Goal: Information Seeking & Learning: Learn about a topic

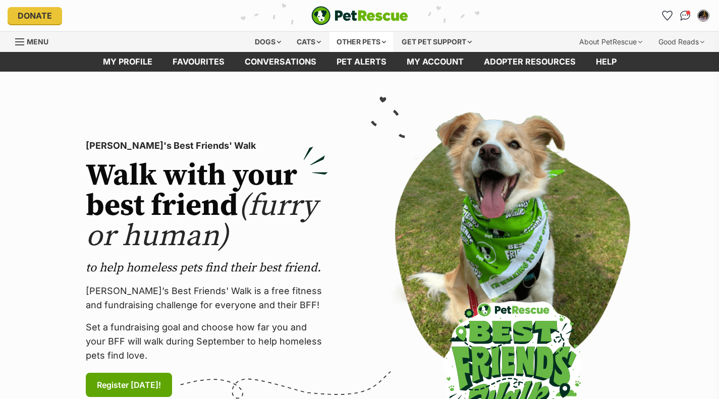
click at [353, 41] on div "Other pets" at bounding box center [361, 42] width 64 height 20
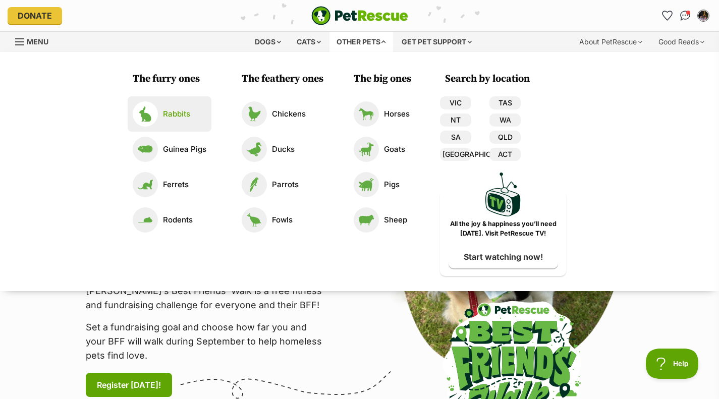
click at [171, 113] on p "Rabbits" at bounding box center [176, 114] width 27 height 12
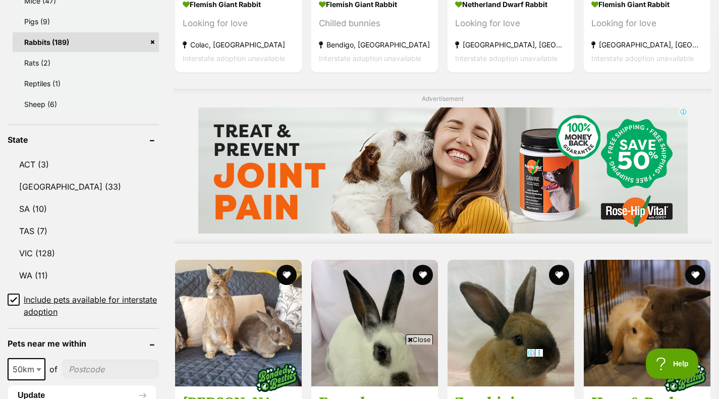
scroll to position [723, 0]
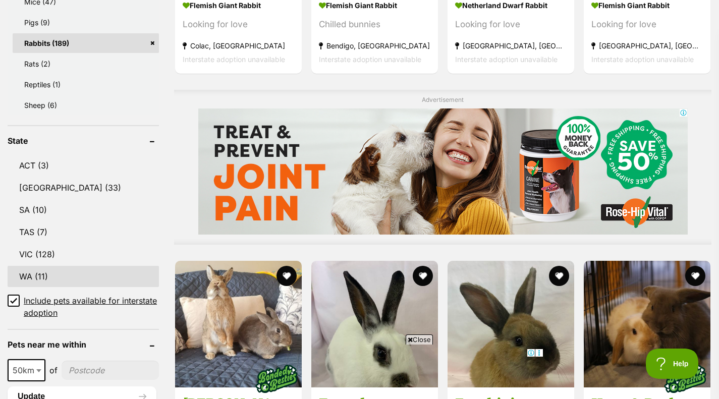
click at [44, 275] on link "WA (11)" at bounding box center [83, 276] width 151 height 21
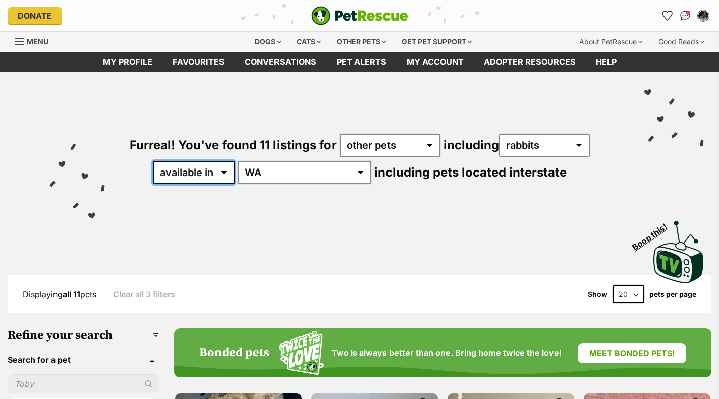
drag, startPoint x: 220, startPoint y: 175, endPoint x: 234, endPoint y: 183, distance: 16.0
click at [220, 175] on select "available in located in" at bounding box center [194, 172] width 82 height 23
select select "disabled"
click at [184, 161] on select "available in located in" at bounding box center [194, 172] width 82 height 23
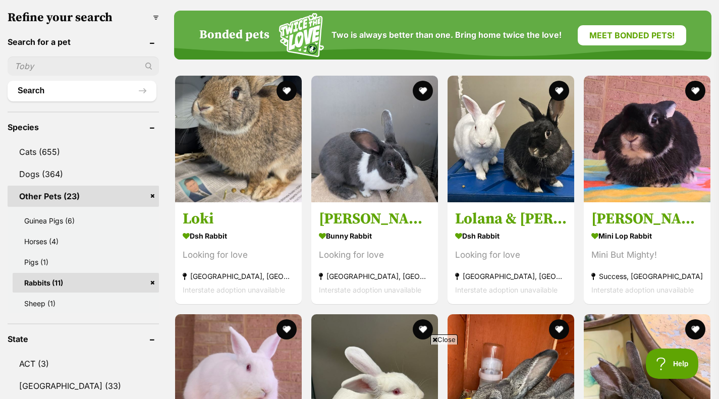
scroll to position [318, 0]
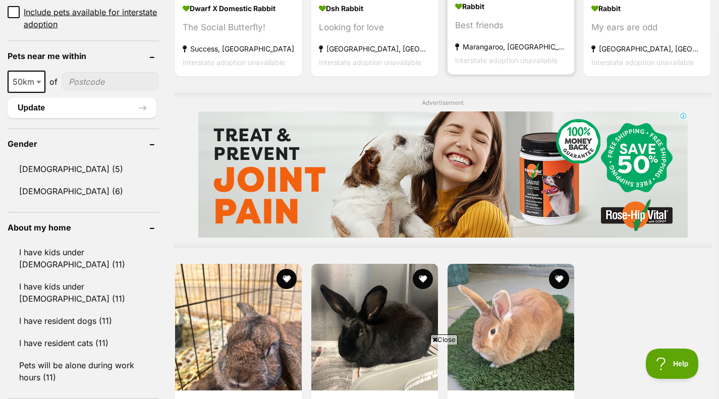
scroll to position [936, 0]
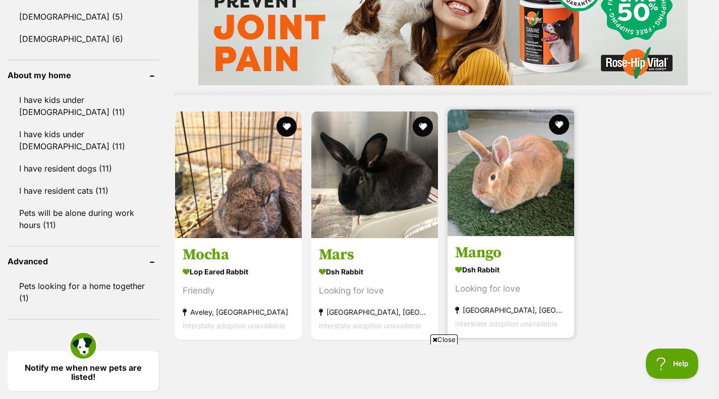
click at [544, 178] on img at bounding box center [511, 172] width 127 height 127
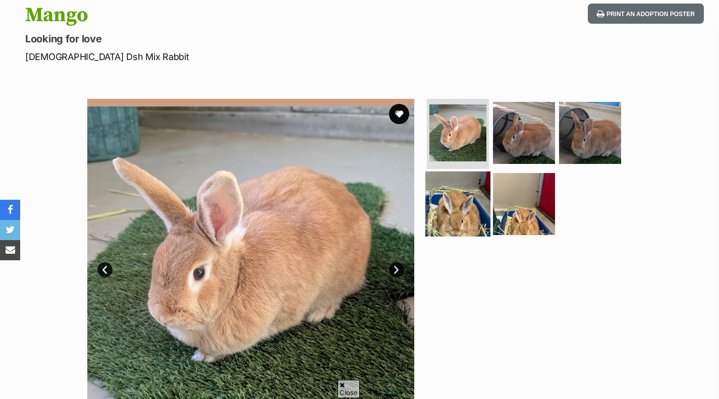
click at [466, 203] on img at bounding box center [457, 204] width 65 height 65
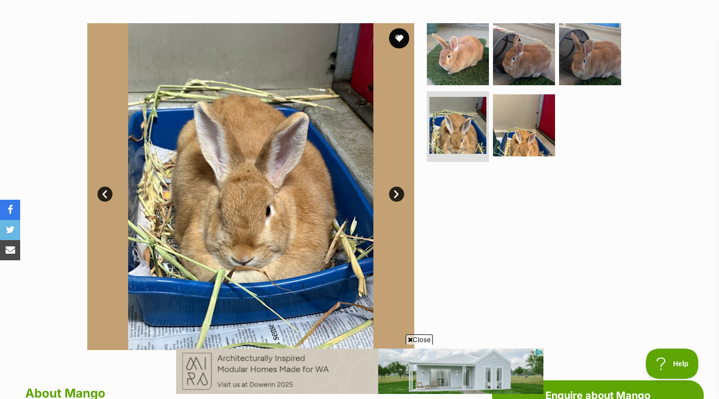
scroll to position [146, 0]
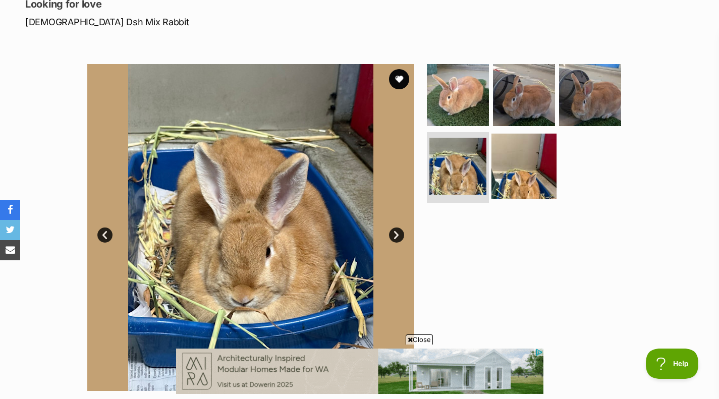
click at [542, 147] on img at bounding box center [523, 166] width 65 height 65
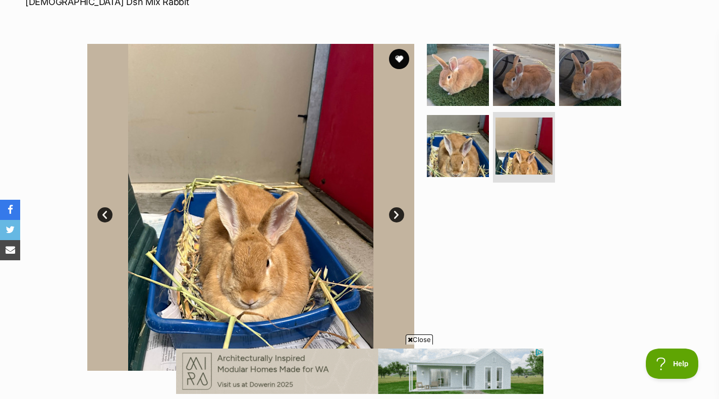
scroll to position [0, 0]
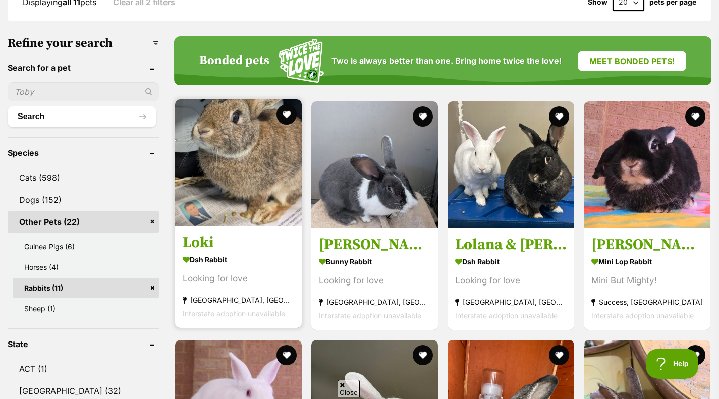
click at [247, 202] on img at bounding box center [238, 162] width 127 height 127
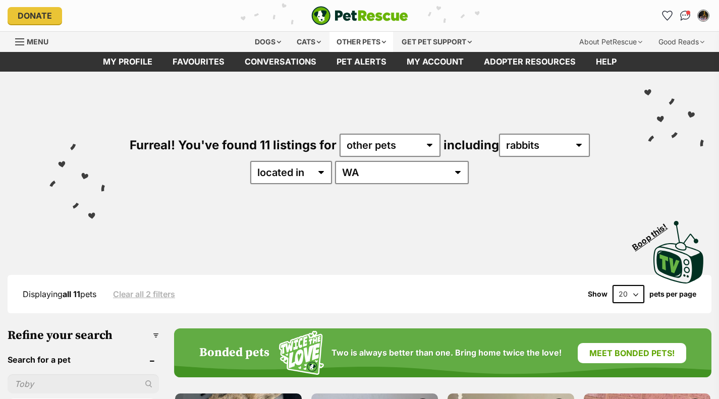
click at [348, 47] on div "Other pets" at bounding box center [361, 42] width 64 height 20
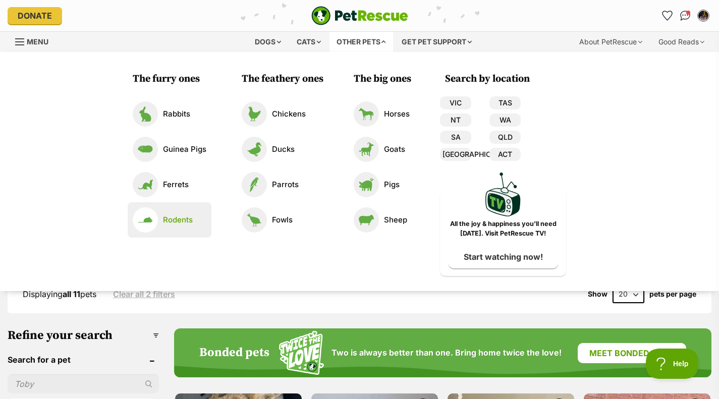
click at [178, 218] on p "Rodents" at bounding box center [178, 220] width 30 height 12
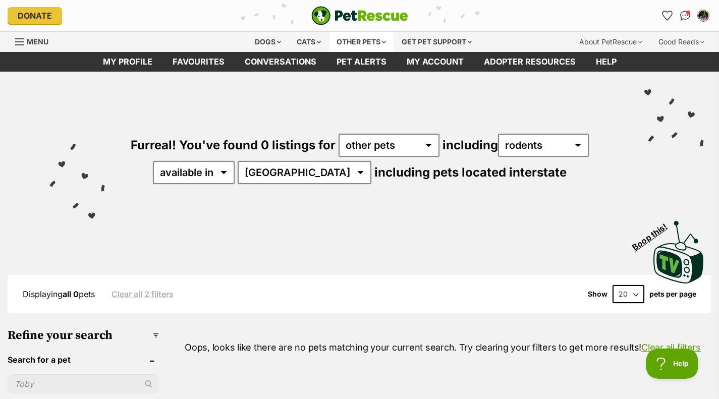
click at [349, 40] on div "Other pets" at bounding box center [361, 42] width 64 height 20
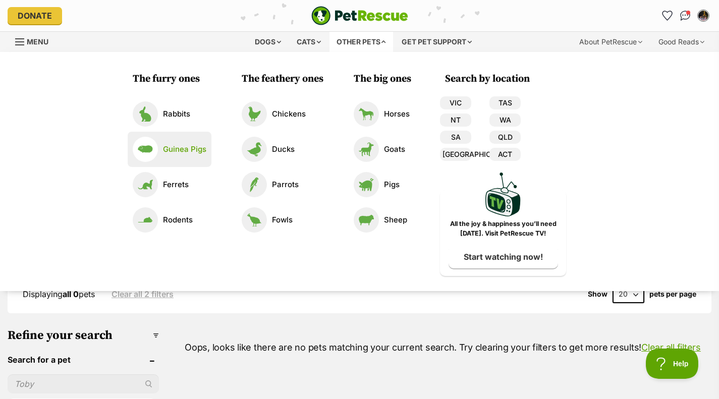
click at [171, 143] on link "Guinea Pigs" at bounding box center [170, 149] width 74 height 25
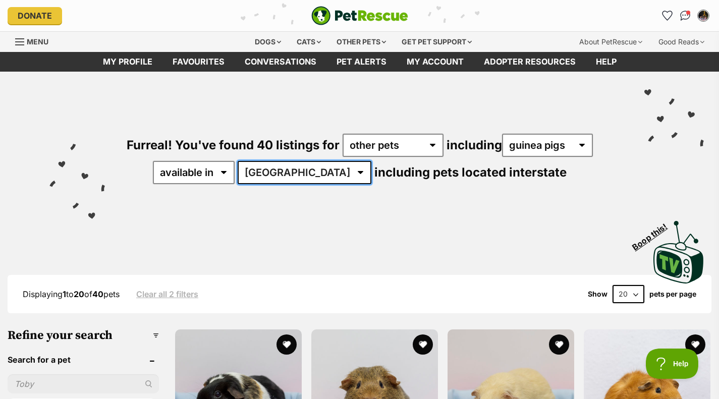
click at [314, 171] on select "[GEOGRAPHIC_DATA] [GEOGRAPHIC_DATA] [GEOGRAPHIC_DATA] [GEOGRAPHIC_DATA] [GEOGRA…" at bounding box center [305, 172] width 134 height 23
select select "WA"
click at [269, 161] on select "[GEOGRAPHIC_DATA] [GEOGRAPHIC_DATA] [GEOGRAPHIC_DATA] [GEOGRAPHIC_DATA] [GEOGRA…" at bounding box center [305, 172] width 134 height 23
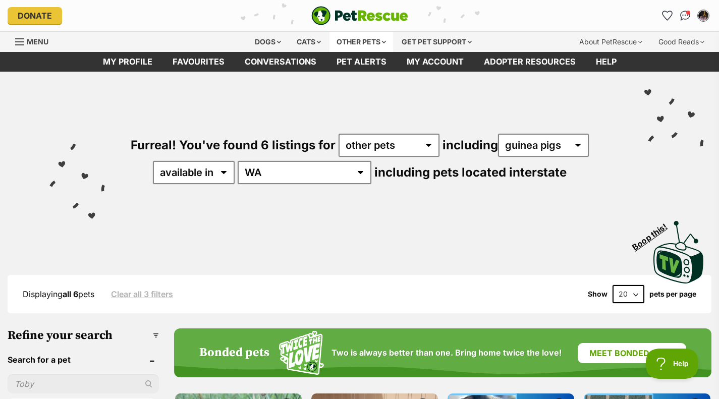
click at [356, 42] on div "Other pets" at bounding box center [361, 42] width 64 height 20
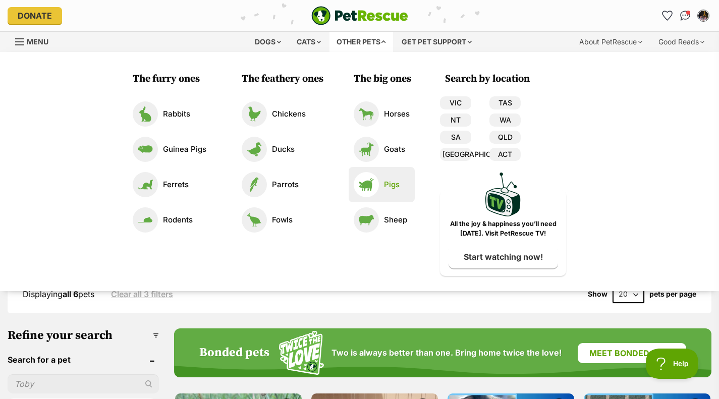
click at [381, 181] on link "Pigs" at bounding box center [382, 184] width 56 height 25
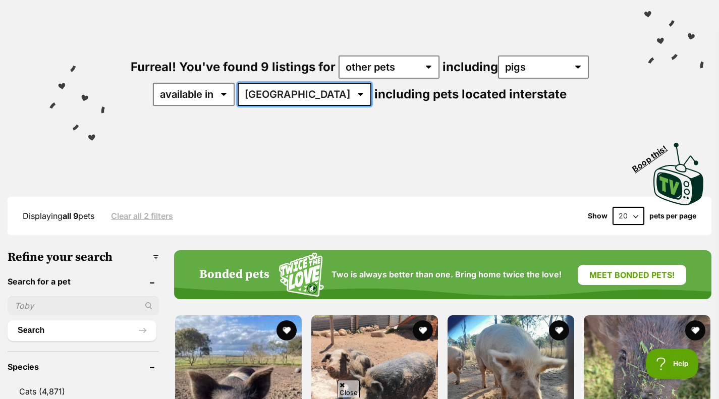
click at [308, 105] on select "[GEOGRAPHIC_DATA] [GEOGRAPHIC_DATA] [GEOGRAPHIC_DATA] [GEOGRAPHIC_DATA] [GEOGRA…" at bounding box center [305, 94] width 134 height 23
select select "WA"
click at [269, 83] on select "Australia ACT NSW NT QLD SA TAS VIC WA" at bounding box center [305, 94] width 134 height 23
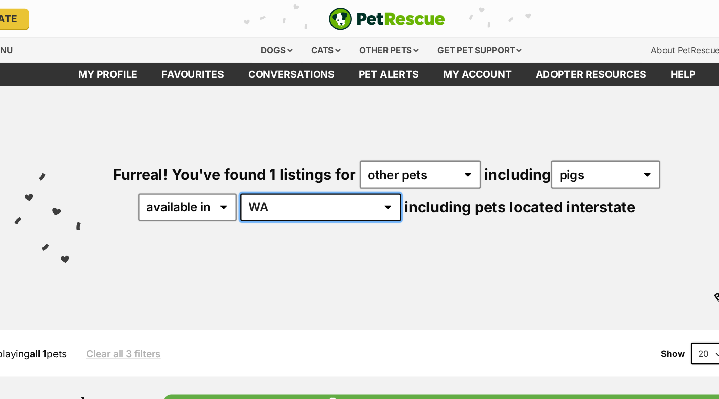
click at [318, 172] on select "Australia ACT NSW NT QLD SA TAS VIC WA" at bounding box center [305, 172] width 134 height 23
click at [371, 240] on div "Visit PetRescue TV (external site) Boop this!" at bounding box center [359, 249] width 689 height 74
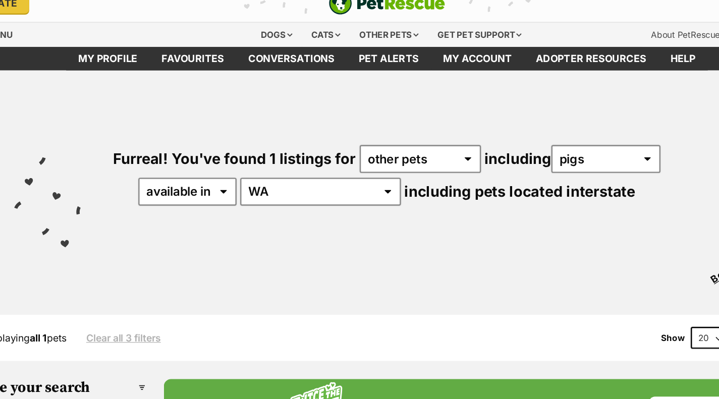
scroll to position [9, 0]
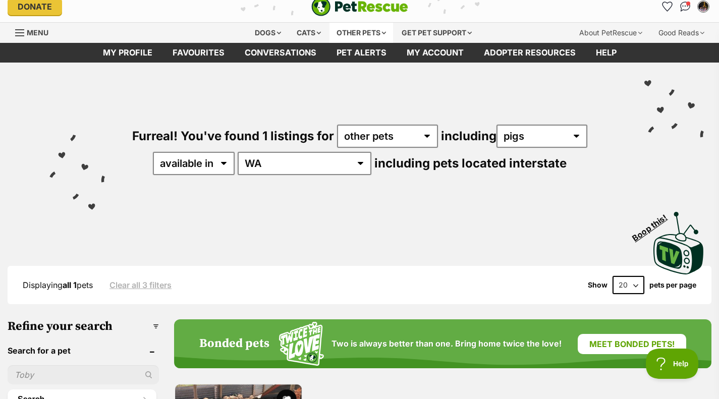
click at [359, 26] on div "Other pets" at bounding box center [361, 33] width 64 height 20
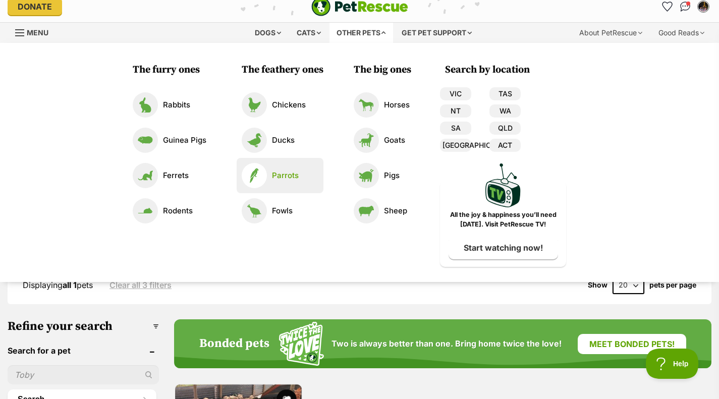
click at [287, 180] on p "Parrots" at bounding box center [285, 176] width 27 height 12
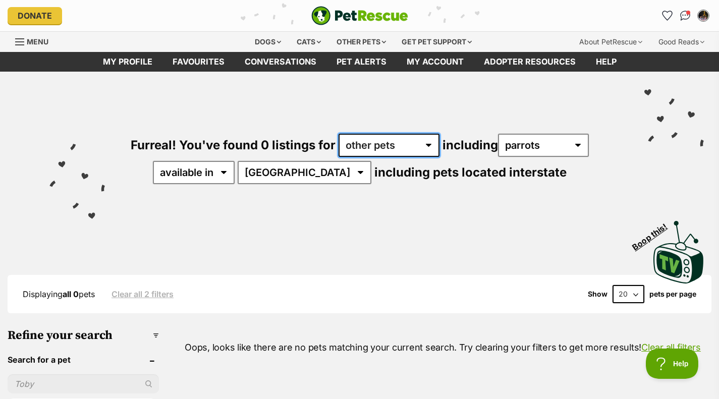
click at [374, 155] on select "any type of pet cats dogs other pets" at bounding box center [389, 145] width 101 height 23
click at [368, 47] on div "Other pets" at bounding box center [361, 42] width 64 height 20
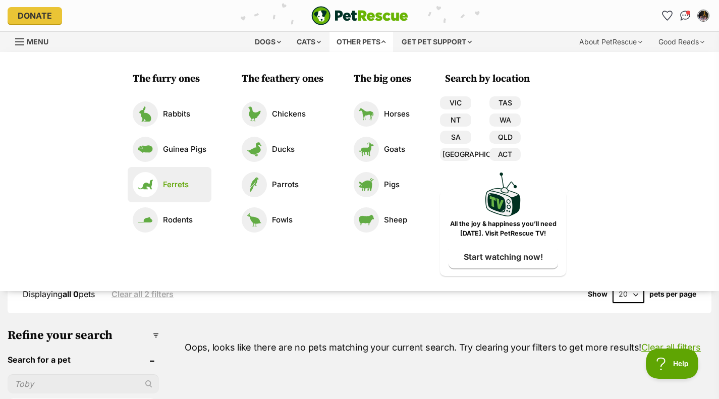
click at [175, 180] on p "Ferrets" at bounding box center [176, 185] width 26 height 12
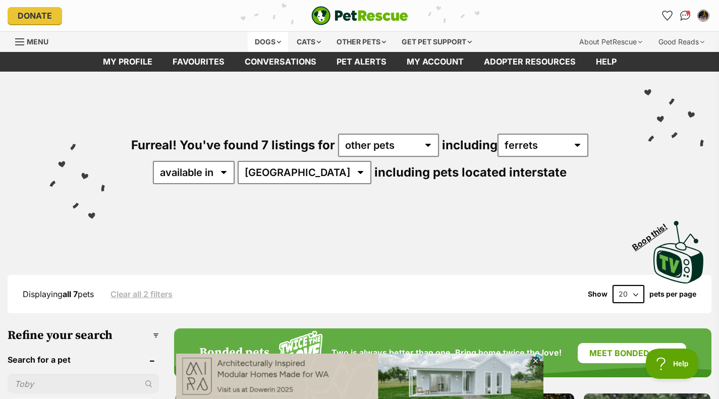
click at [263, 46] on div "Dogs" at bounding box center [268, 42] width 40 height 20
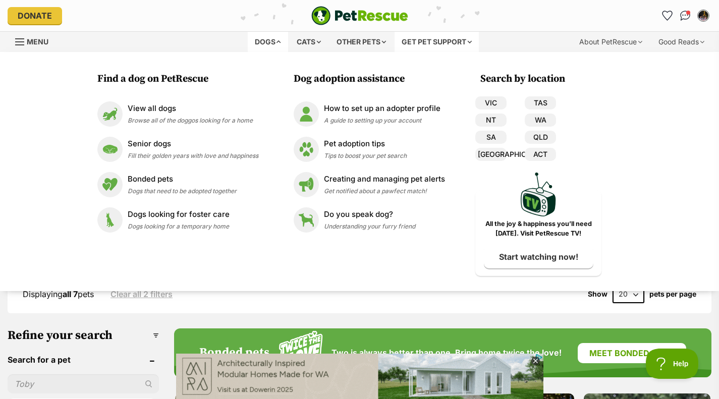
click at [424, 39] on div "Get pet support" at bounding box center [437, 42] width 84 height 20
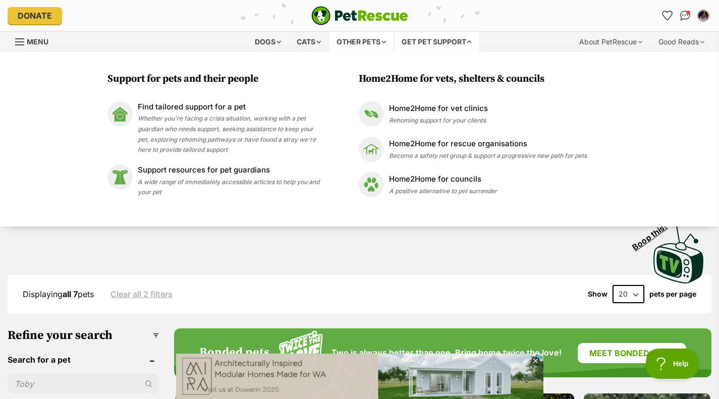
click at [375, 37] on div "Other pets" at bounding box center [361, 42] width 64 height 20
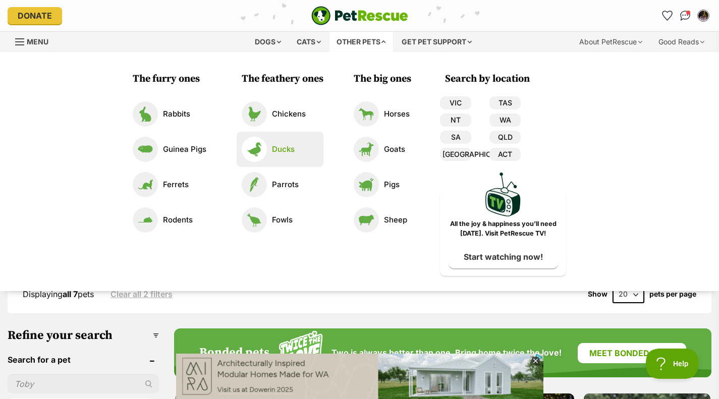
click at [279, 155] on link "Ducks" at bounding box center [280, 149] width 77 height 25
